Goal: Check status

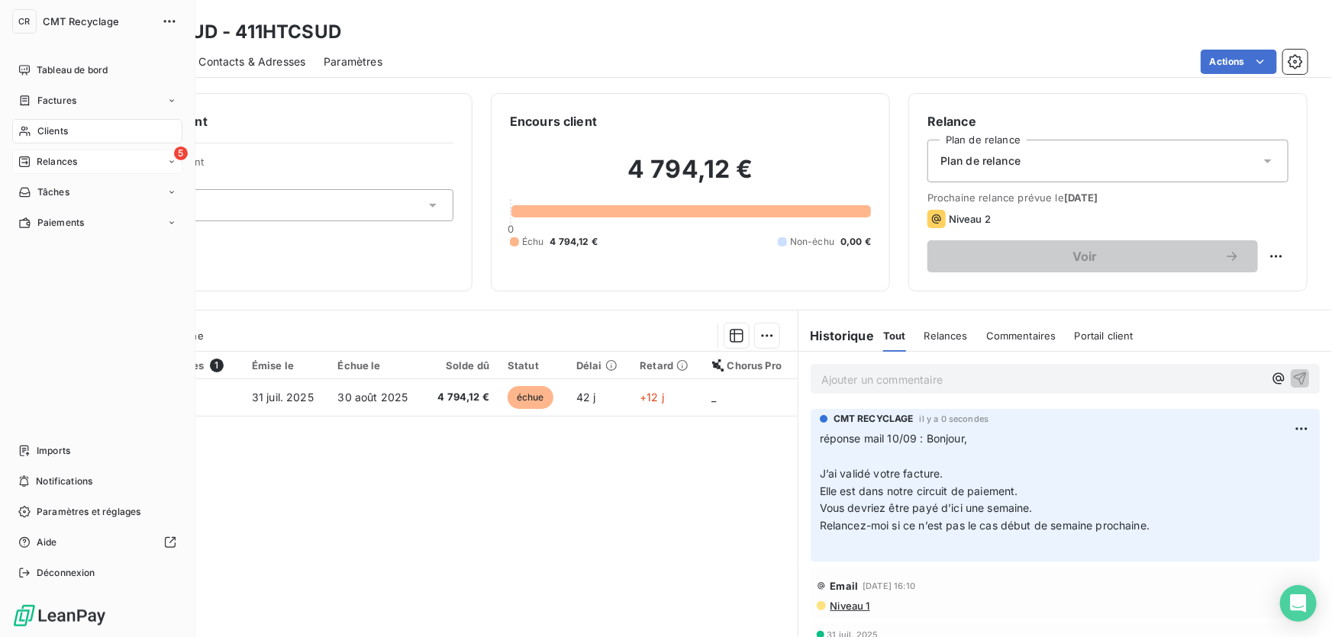
click at [27, 158] on icon at bounding box center [24, 162] width 12 height 12
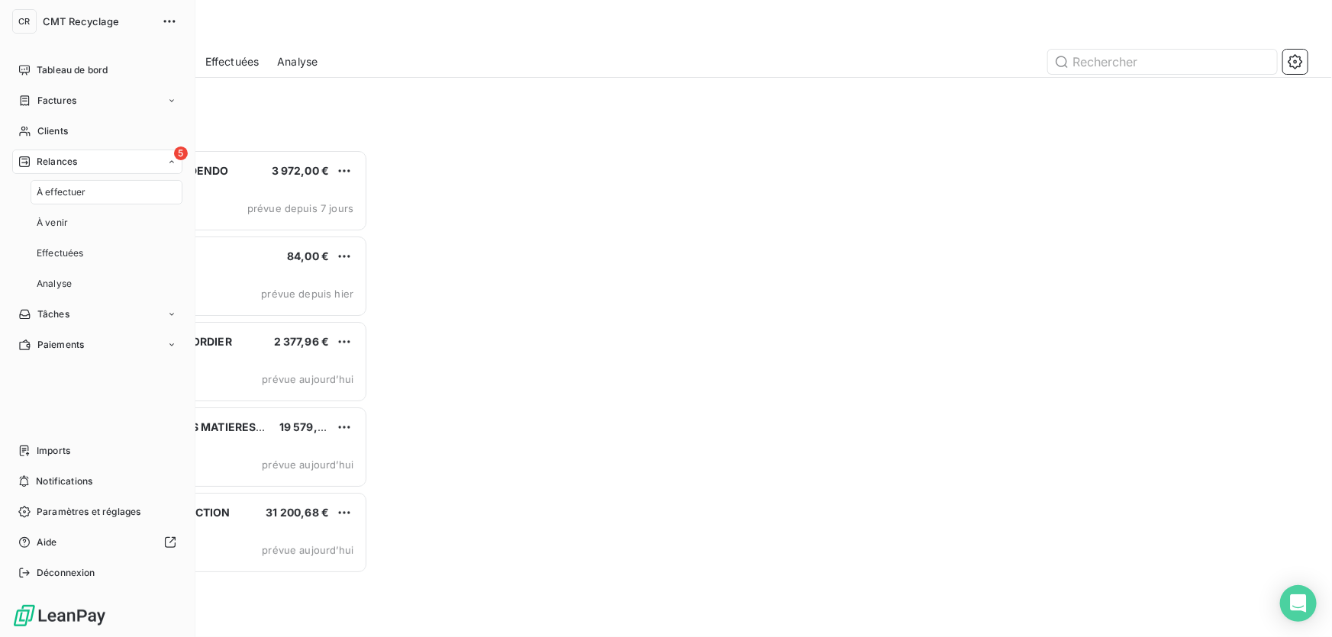
scroll to position [478, 284]
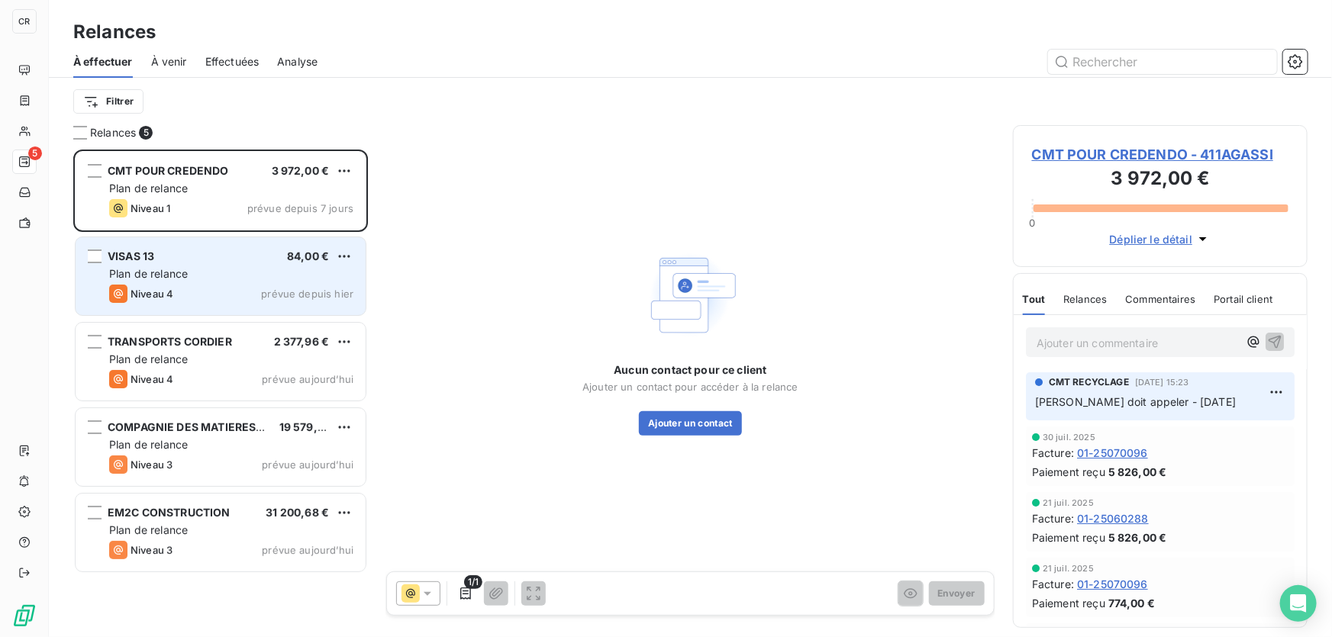
click at [208, 301] on div "Niveau 4 prévue depuis [DATE]" at bounding box center [231, 294] width 244 height 18
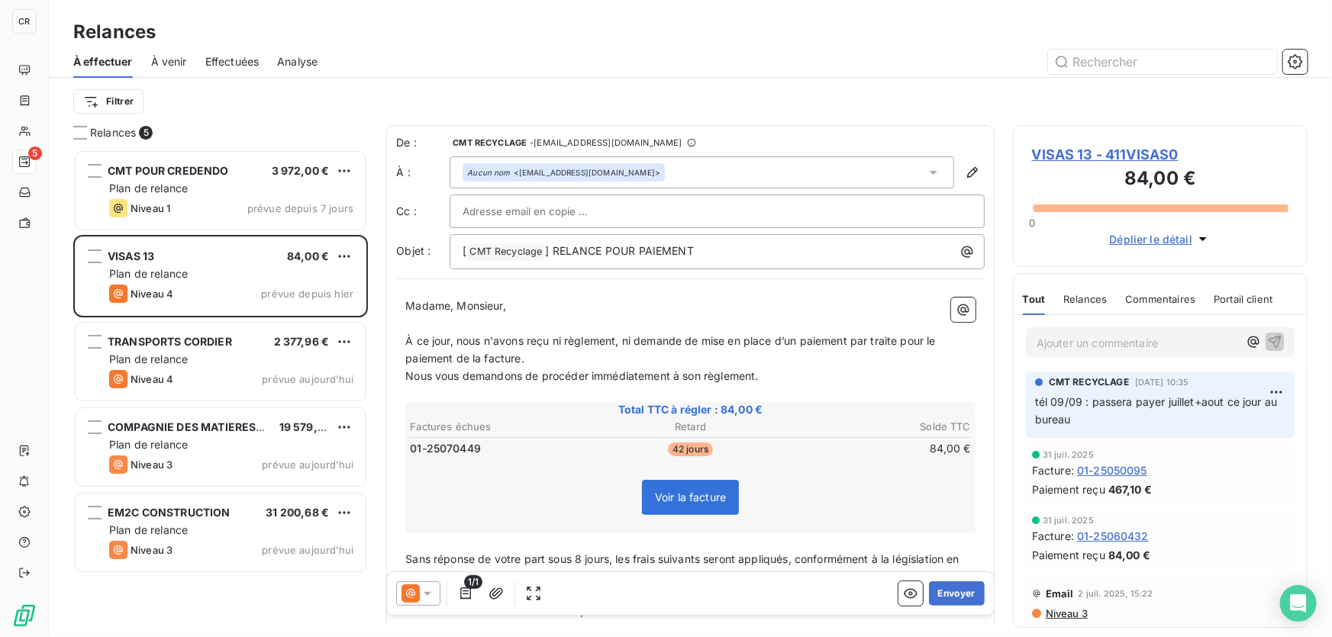
click at [228, 57] on span "Effectuées" at bounding box center [232, 61] width 54 height 15
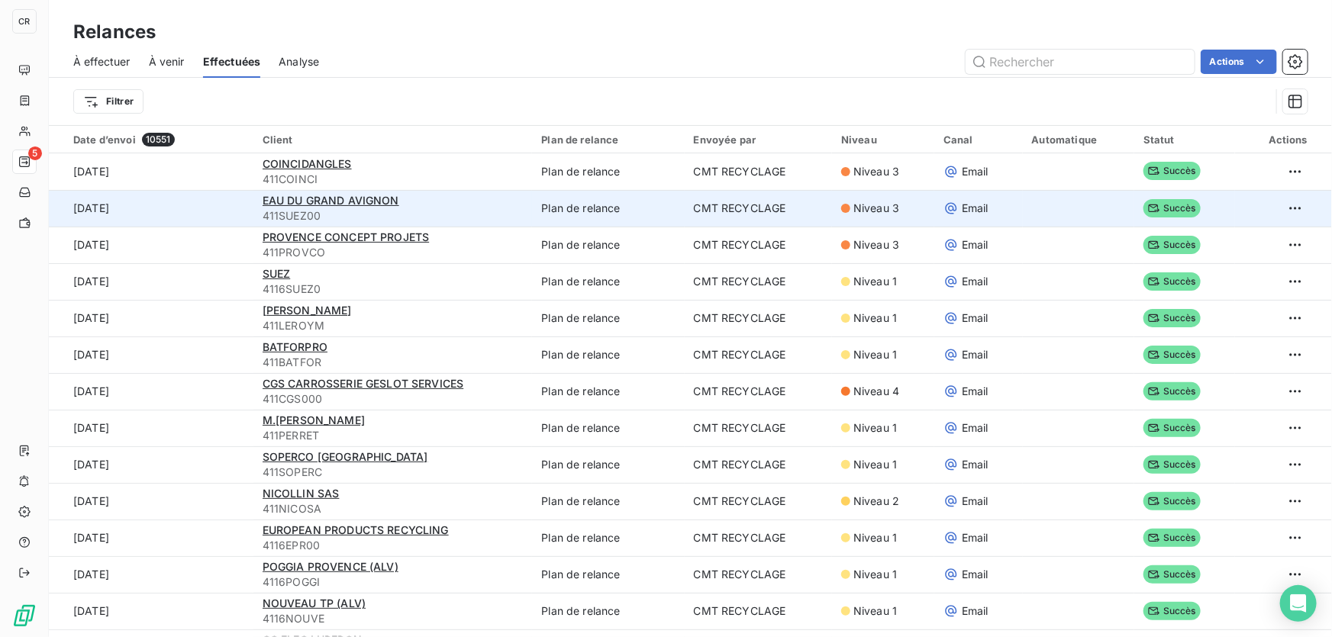
click at [501, 220] on span "411SUEZ00" at bounding box center [393, 215] width 261 height 15
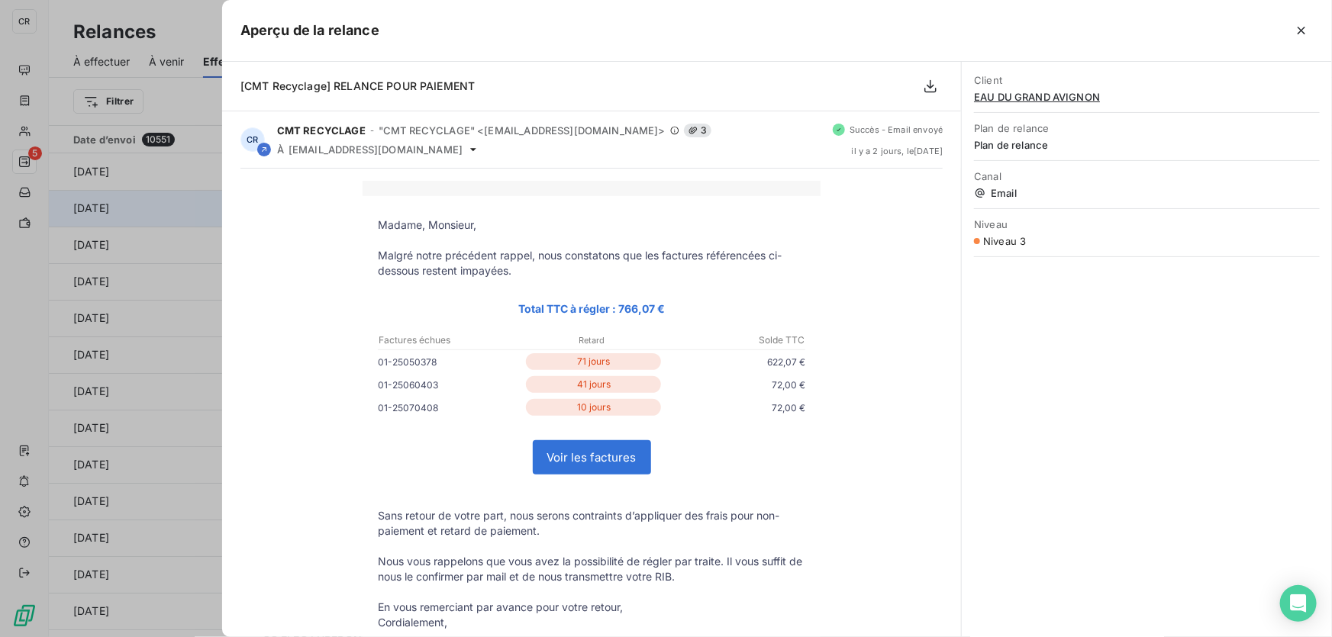
click at [127, 197] on div at bounding box center [666, 318] width 1332 height 637
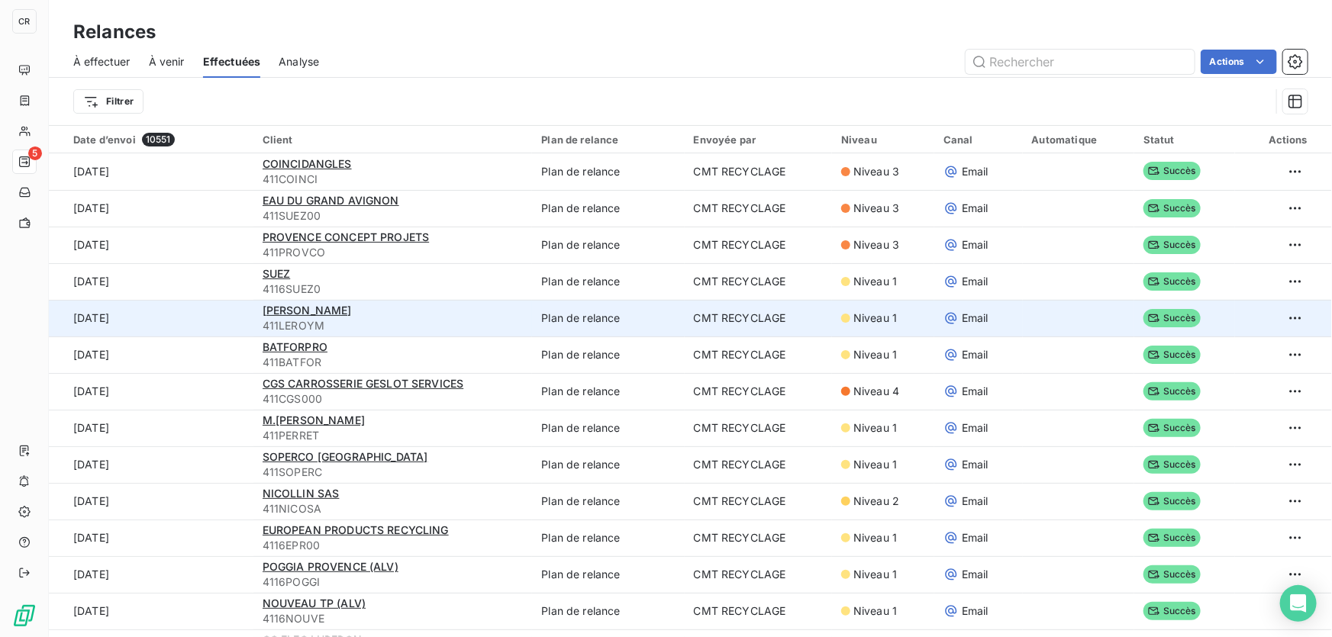
click at [577, 327] on td "Plan de relance" at bounding box center [608, 318] width 152 height 37
